Goal: Task Accomplishment & Management: Manage account settings

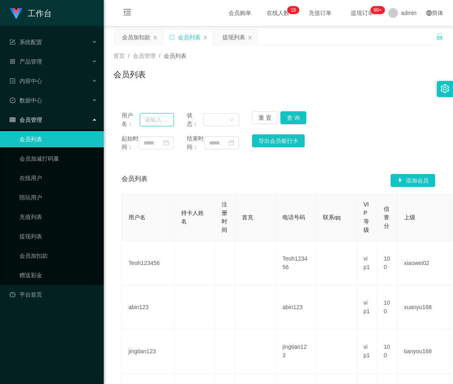
click at [158, 117] on input "text" at bounding box center [157, 119] width 34 height 13
paste input "wei121122"
type input "wei121122"
drag, startPoint x: 290, startPoint y: 117, endPoint x: 289, endPoint y: 121, distance: 4.1
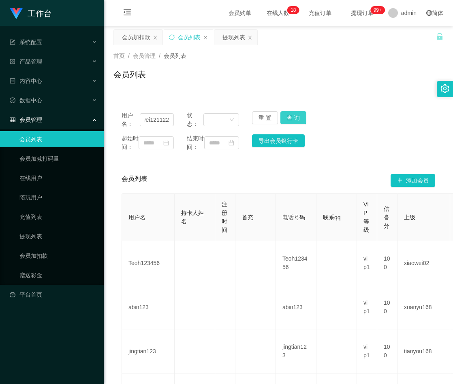
click at [290, 117] on button "查 询" at bounding box center [293, 117] width 26 height 13
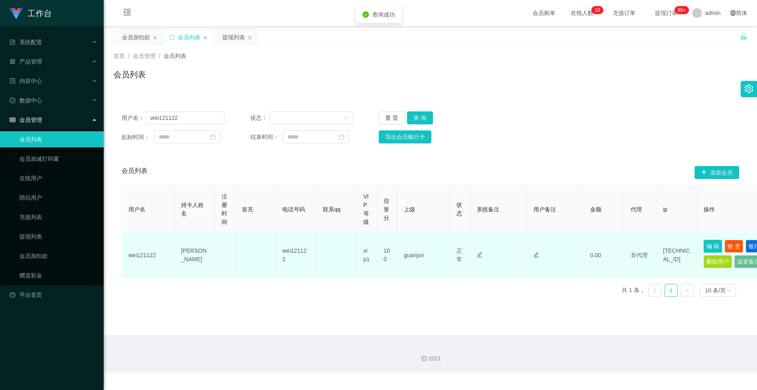
click at [452, 247] on button "编 辑" at bounding box center [713, 246] width 19 height 13
type input "wei121122"
type input "[PERSON_NAME]"
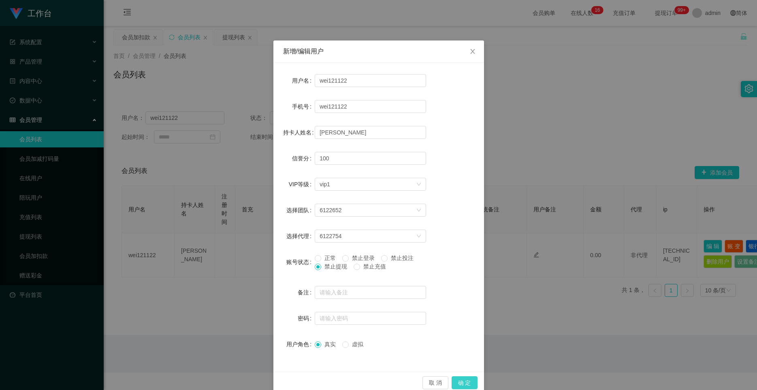
click at [452, 384] on button "确 定" at bounding box center [465, 382] width 26 height 13
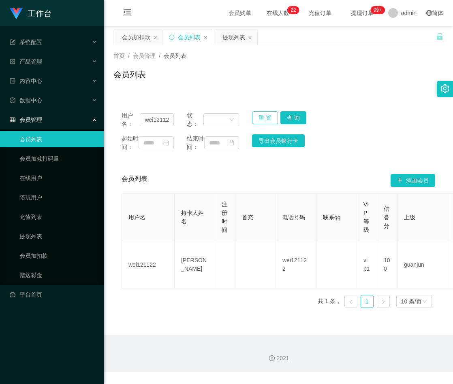
click at [258, 119] on button "重 置" at bounding box center [265, 117] width 26 height 13
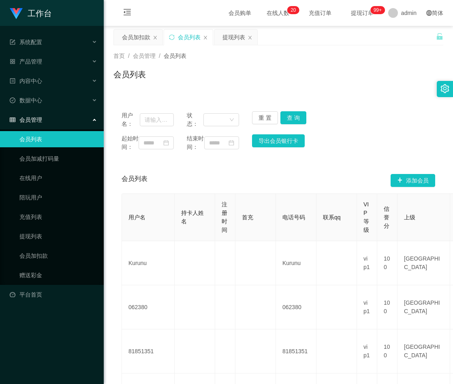
click at [354, 73] on div "会员列表" at bounding box center [278, 77] width 330 height 19
